Goal: Transaction & Acquisition: Purchase product/service

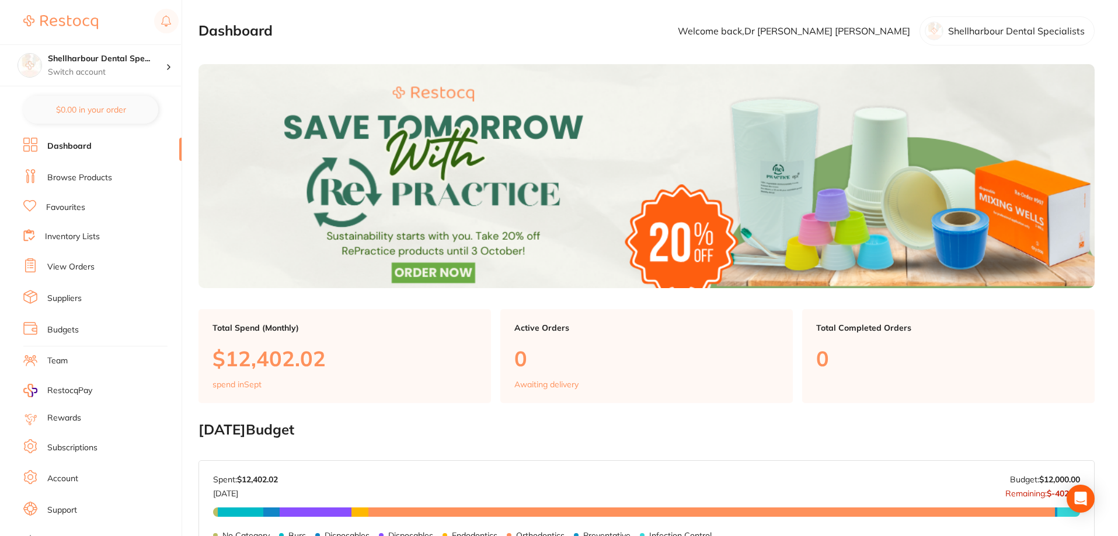
click at [81, 179] on link "Browse Products" at bounding box center [79, 178] width 65 height 12
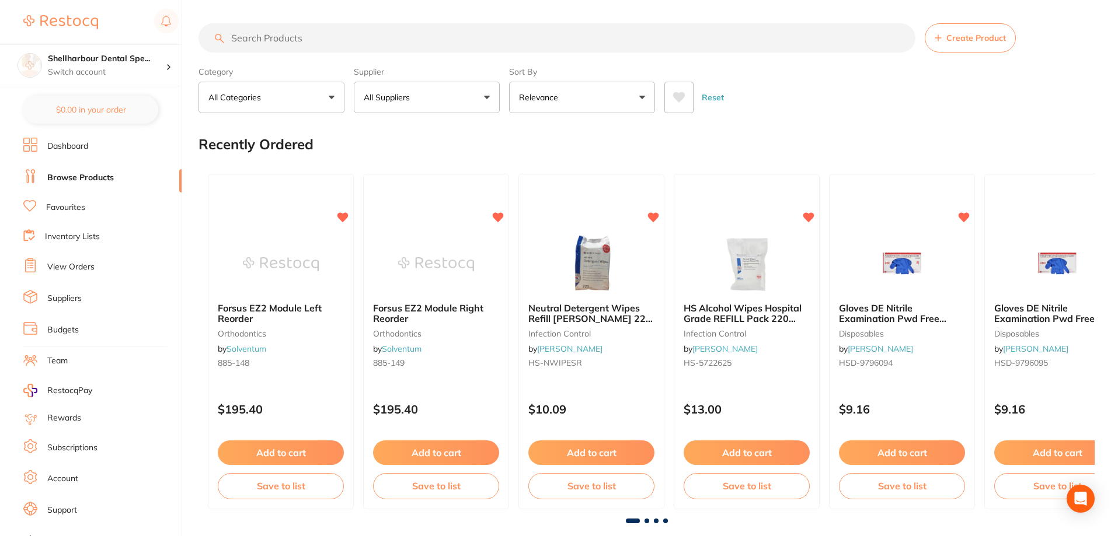
click at [318, 31] on input "search" at bounding box center [556, 37] width 717 height 29
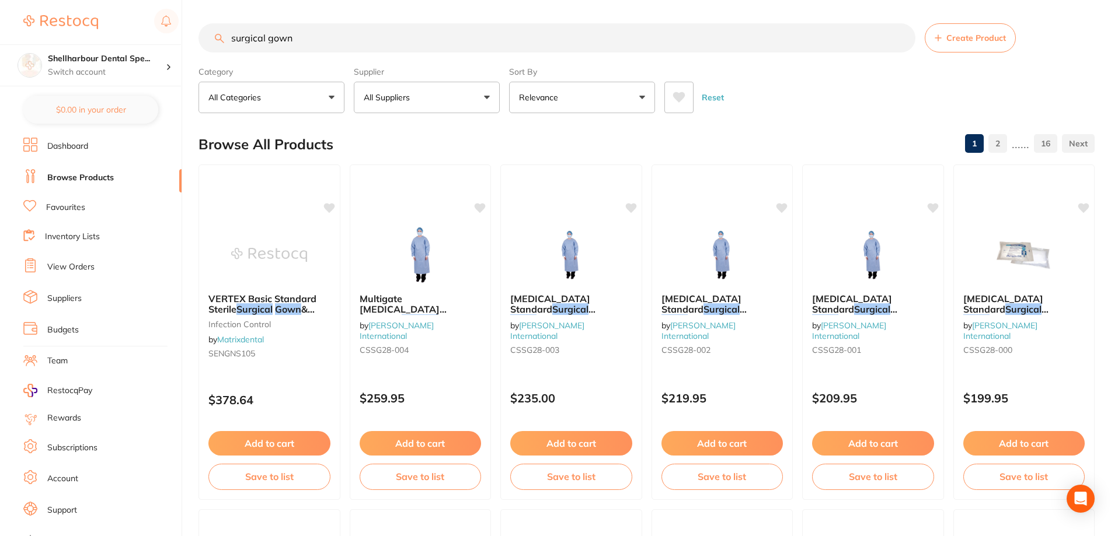
click at [677, 92] on icon at bounding box center [679, 98] width 13 height 12
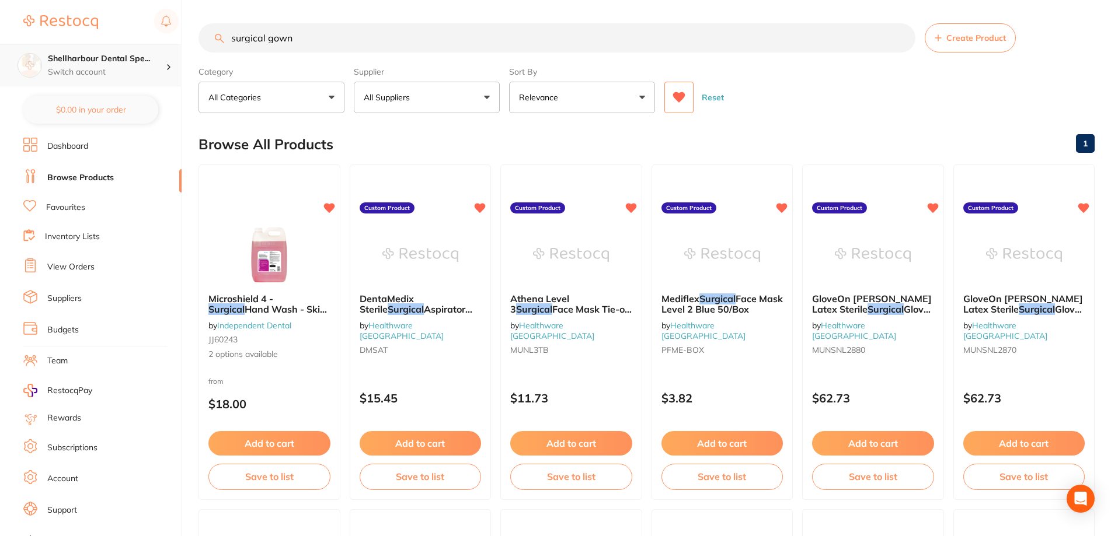
scroll to position [1, 0]
drag, startPoint x: 267, startPoint y: 40, endPoint x: 81, endPoint y: 55, distance: 186.3
click at [82, 57] on div "$321.97 Shellharbour Dental Spe... Switch account Shellharbour Dental Specialis…" at bounding box center [559, 268] width 1118 height 536
type input "gown"
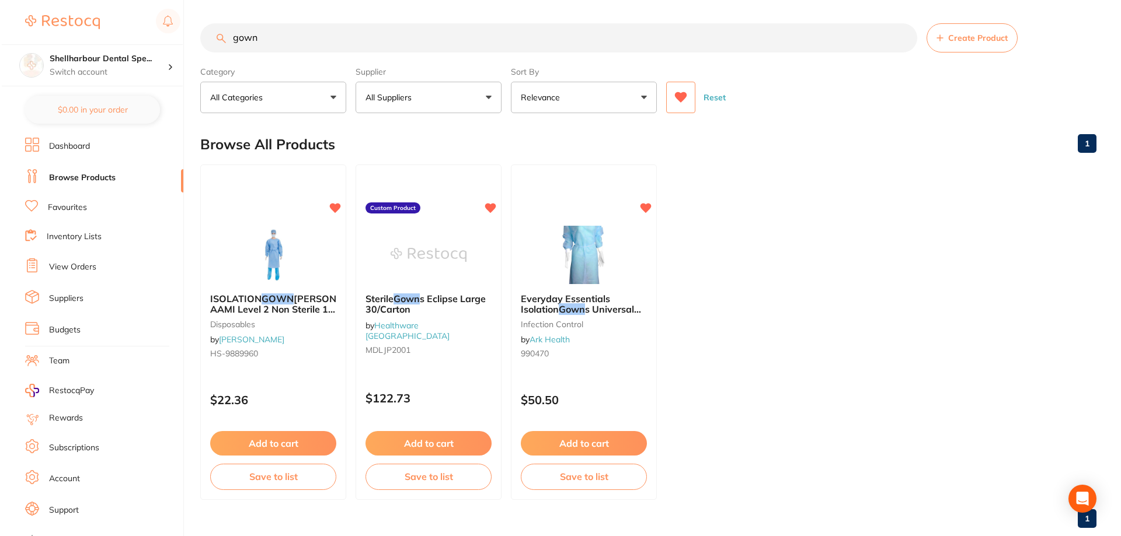
scroll to position [0, 0]
click at [311, 283] on div at bounding box center [271, 255] width 145 height 58
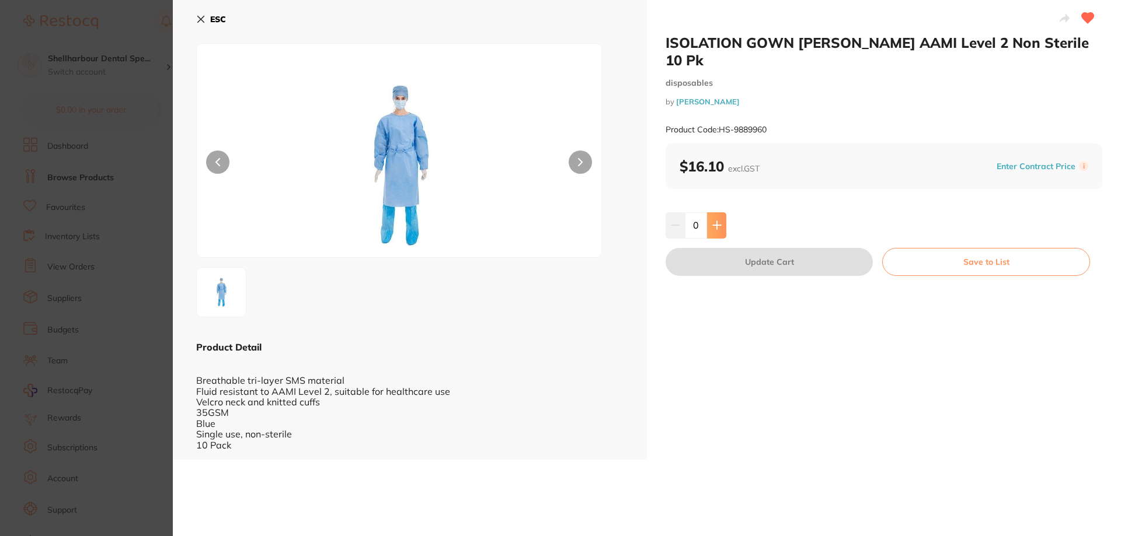
click at [719, 221] on icon at bounding box center [716, 225] width 9 height 9
click at [710, 222] on button at bounding box center [716, 225] width 19 height 26
click at [710, 224] on button at bounding box center [716, 225] width 19 height 26
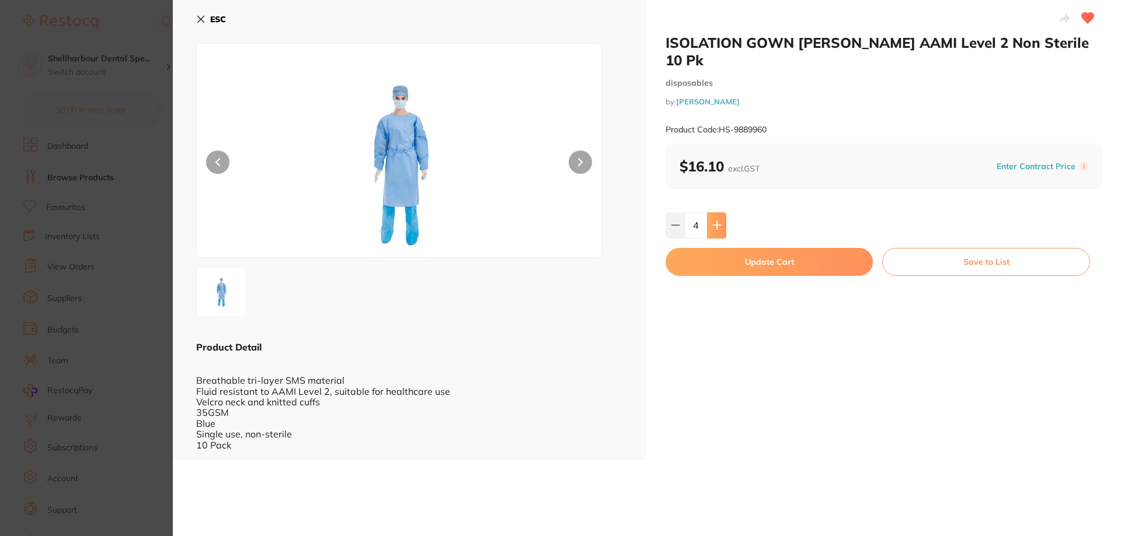
type input "5"
click at [718, 262] on button "Update Cart" at bounding box center [769, 262] width 207 height 28
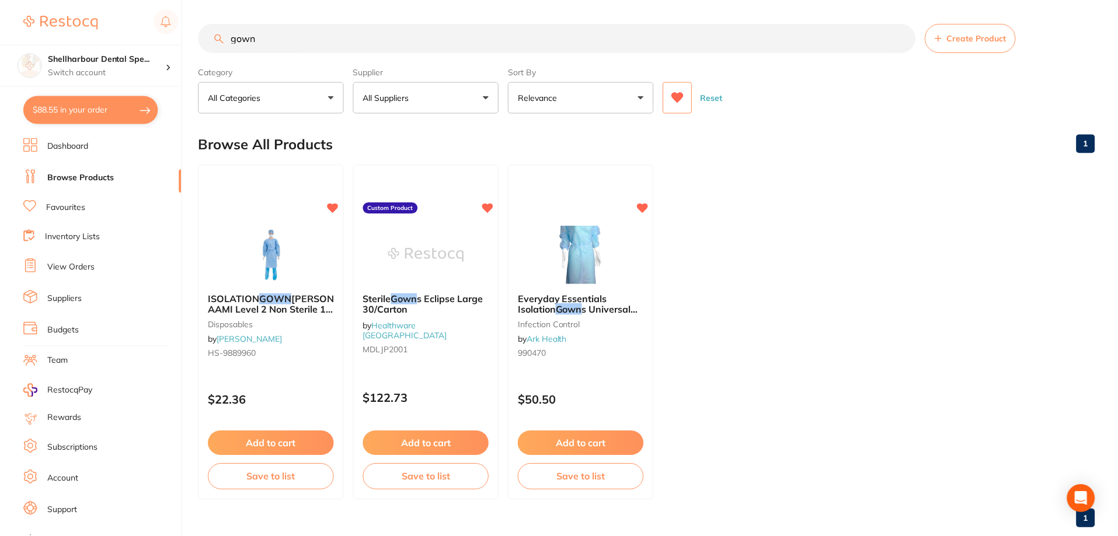
scroll to position [2, 0]
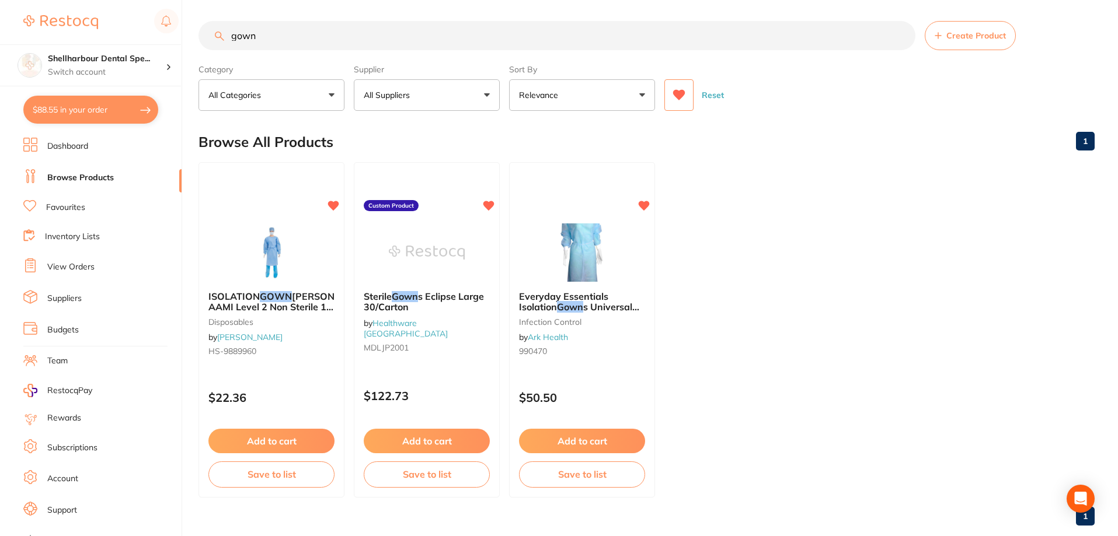
click at [142, 120] on button "$88.55 in your order" at bounding box center [90, 110] width 135 height 28
checkbox input "true"
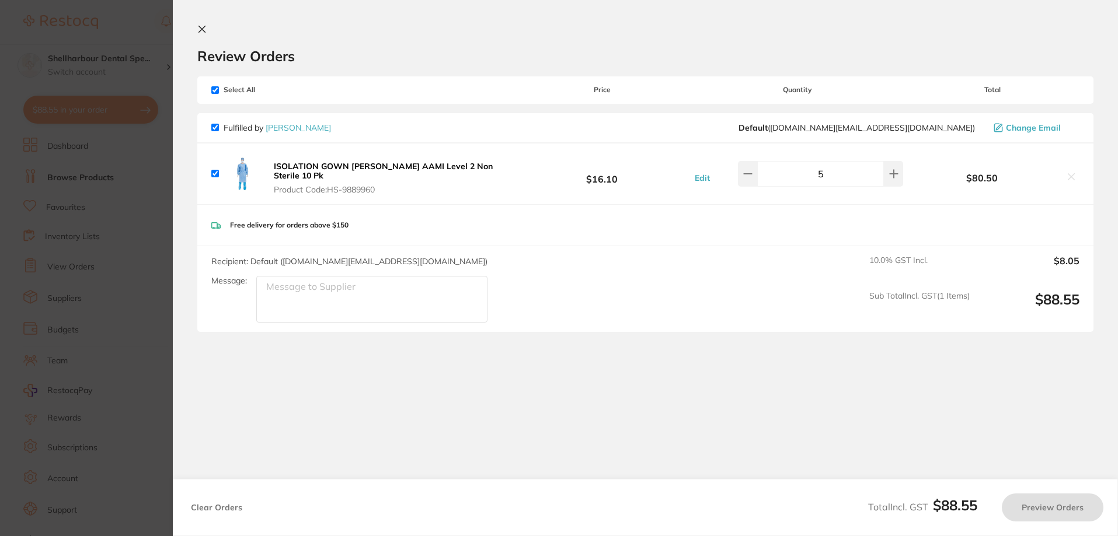
scroll to position [0, 0]
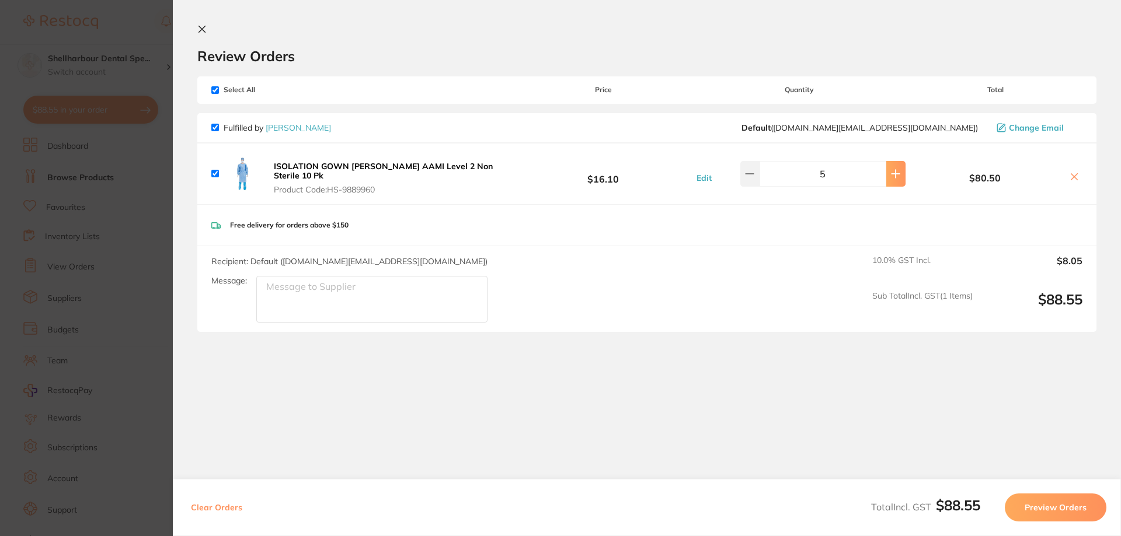
click at [893, 173] on icon at bounding box center [895, 173] width 9 height 9
click at [893, 172] on icon at bounding box center [895, 173] width 9 height 9
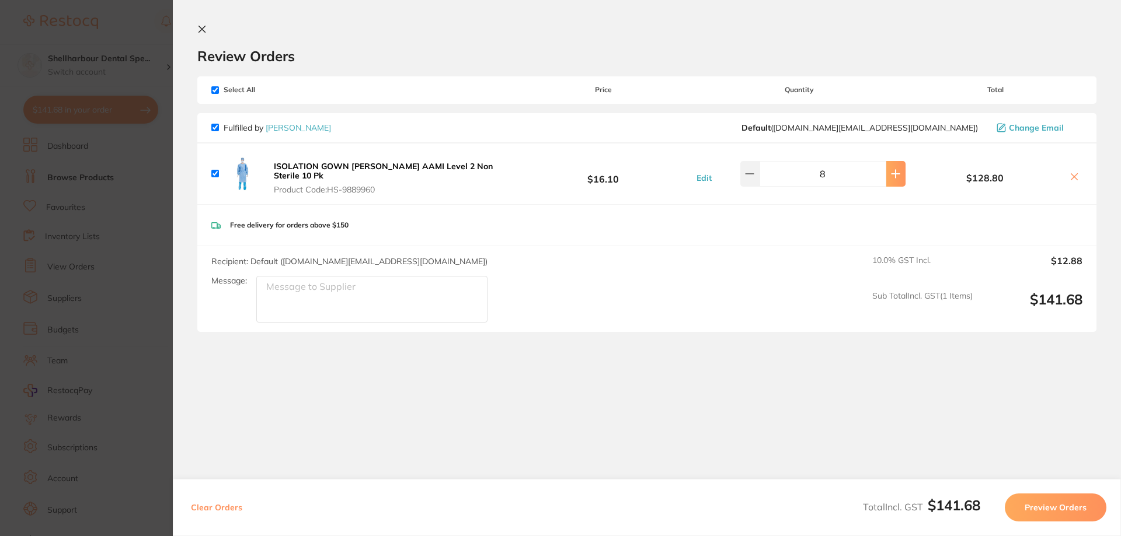
type input "9"
click at [1040, 494] on div "Clear Orders Total Incl. GST $159.39 Preview Orders" at bounding box center [647, 507] width 948 height 57
click at [1040, 498] on button "Preview Orders" at bounding box center [1056, 508] width 102 height 28
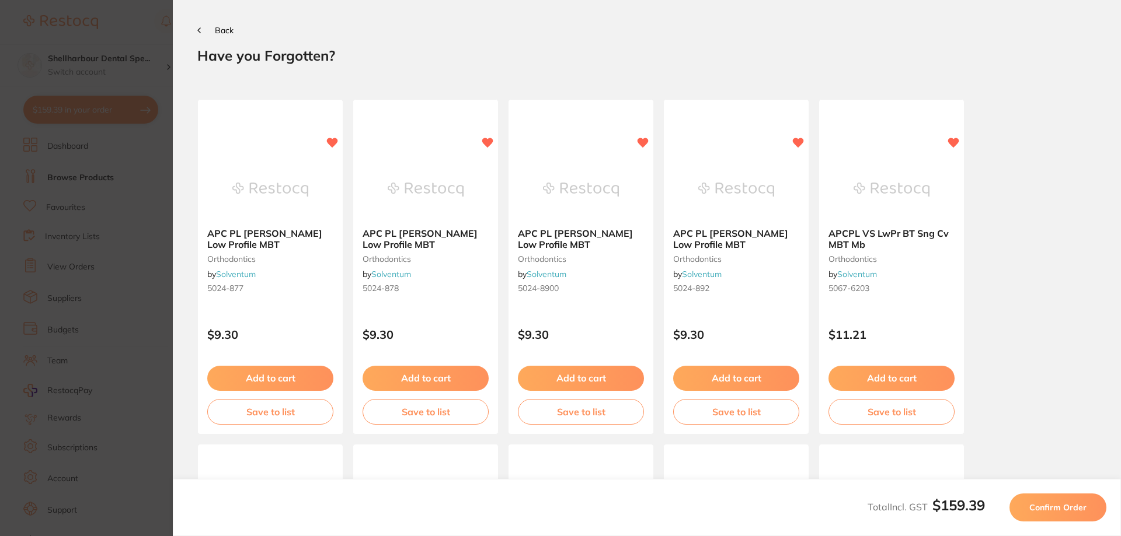
click at [1039, 499] on button "Confirm Order" at bounding box center [1057, 508] width 97 height 28
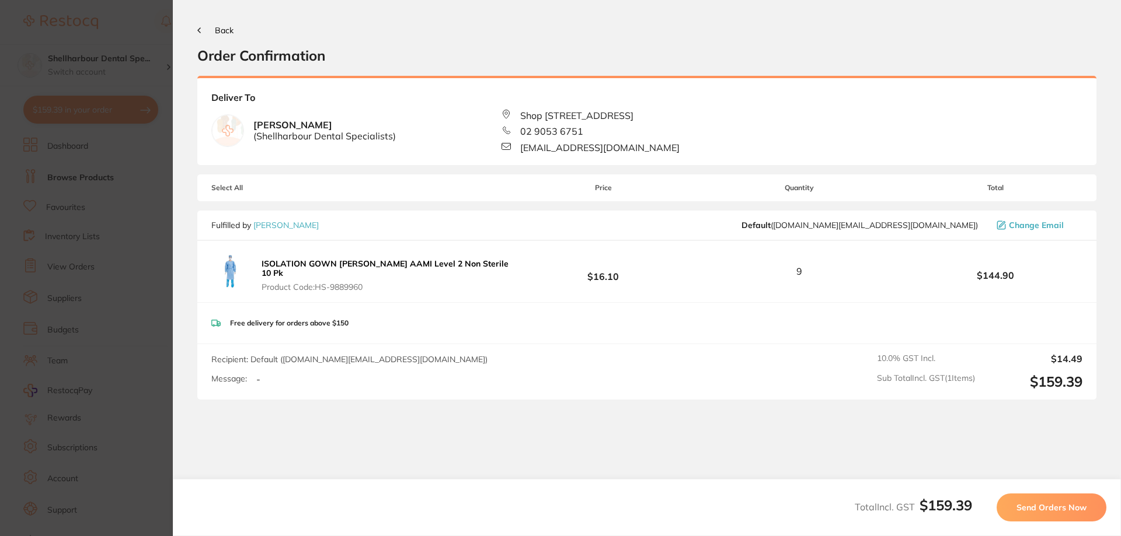
click at [1040, 503] on span "Send Orders Now" at bounding box center [1051, 508] width 70 height 11
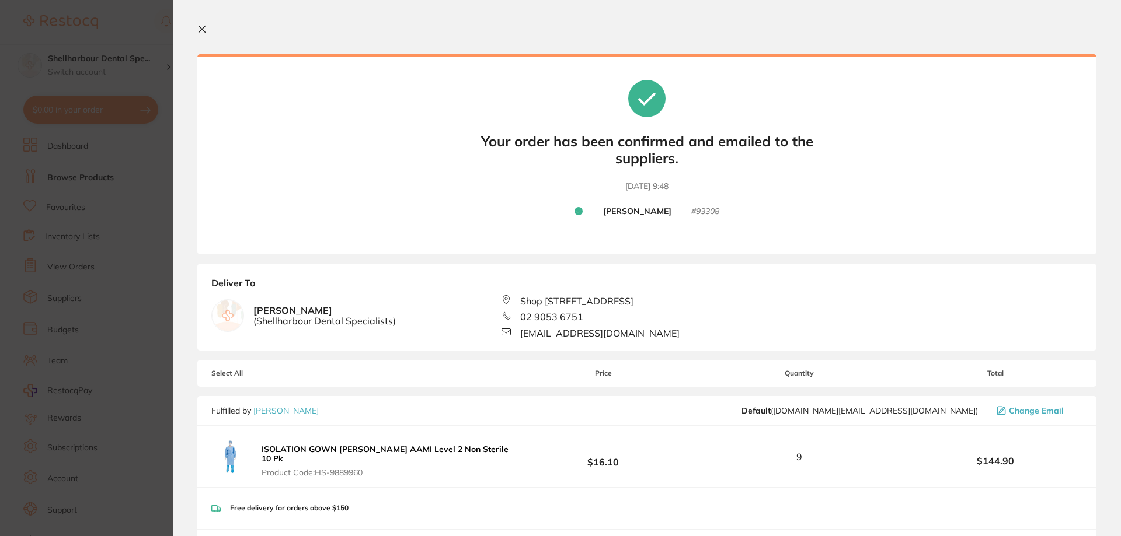
click at [199, 27] on icon at bounding box center [202, 29] width 6 height 6
